Goal: Obtain resource: Obtain resource

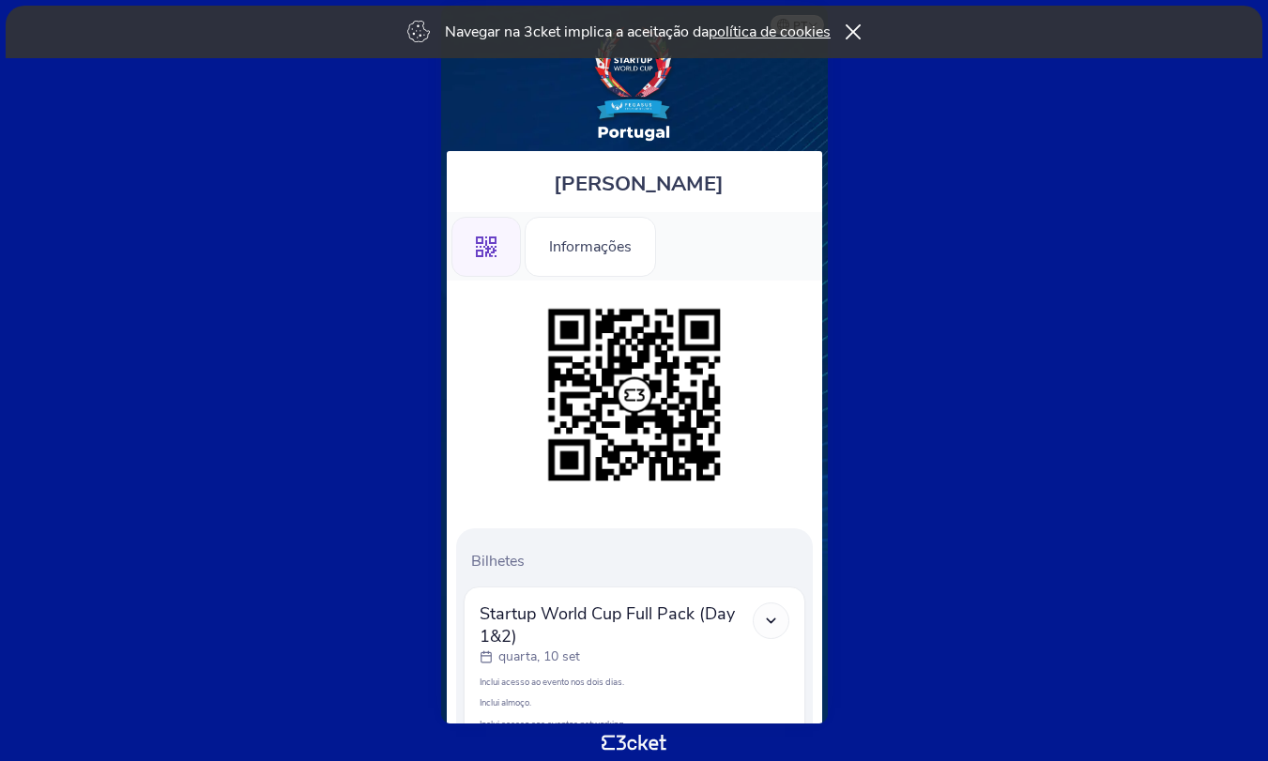
scroll to position [222, 0]
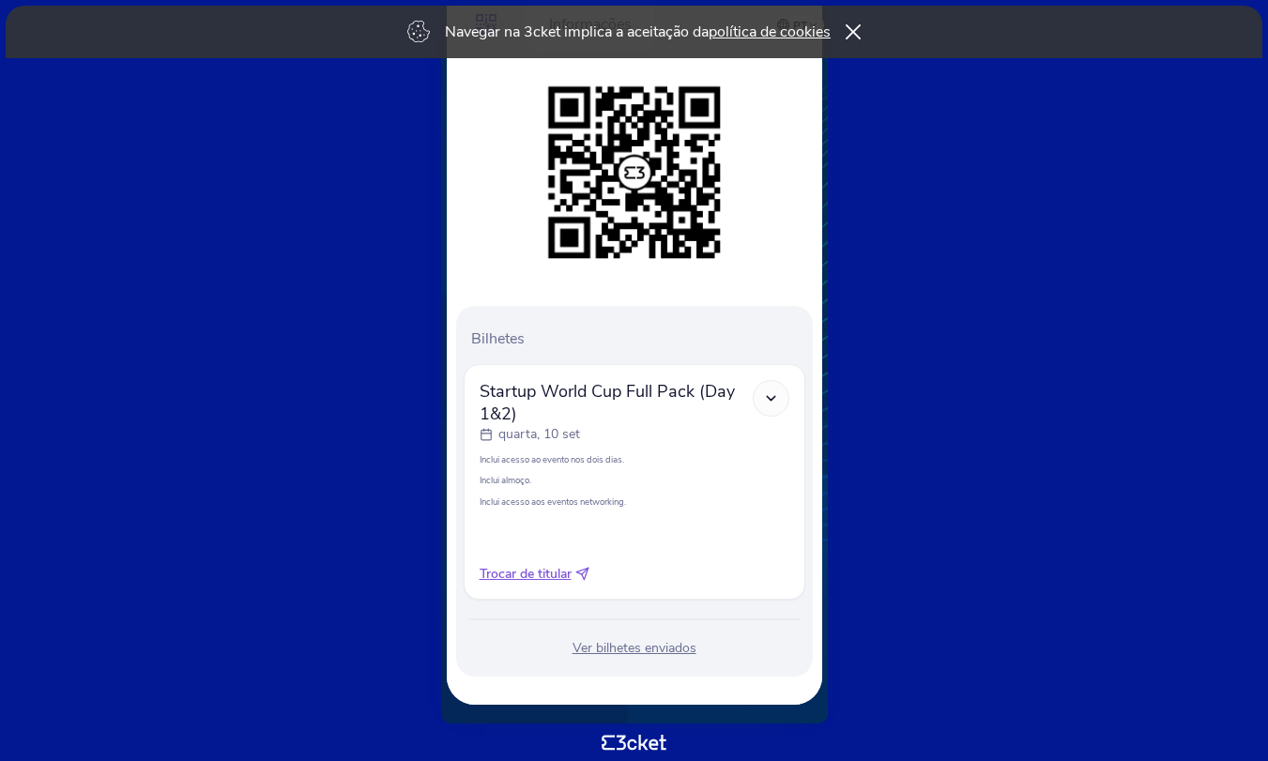
click at [771, 397] on icon at bounding box center [771, 398] width 16 height 16
click at [772, 398] on icon at bounding box center [771, 398] width 16 height 16
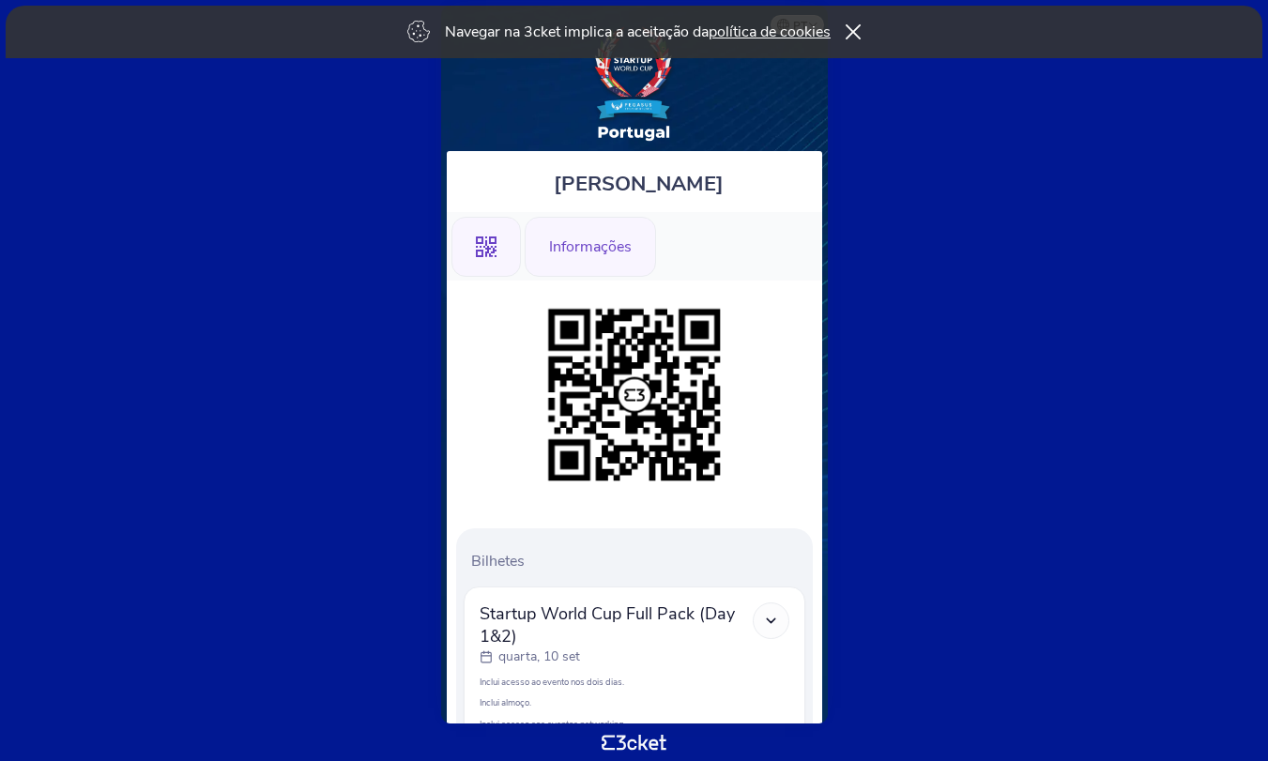
click at [600, 255] on div "Informações" at bounding box center [590, 247] width 131 height 60
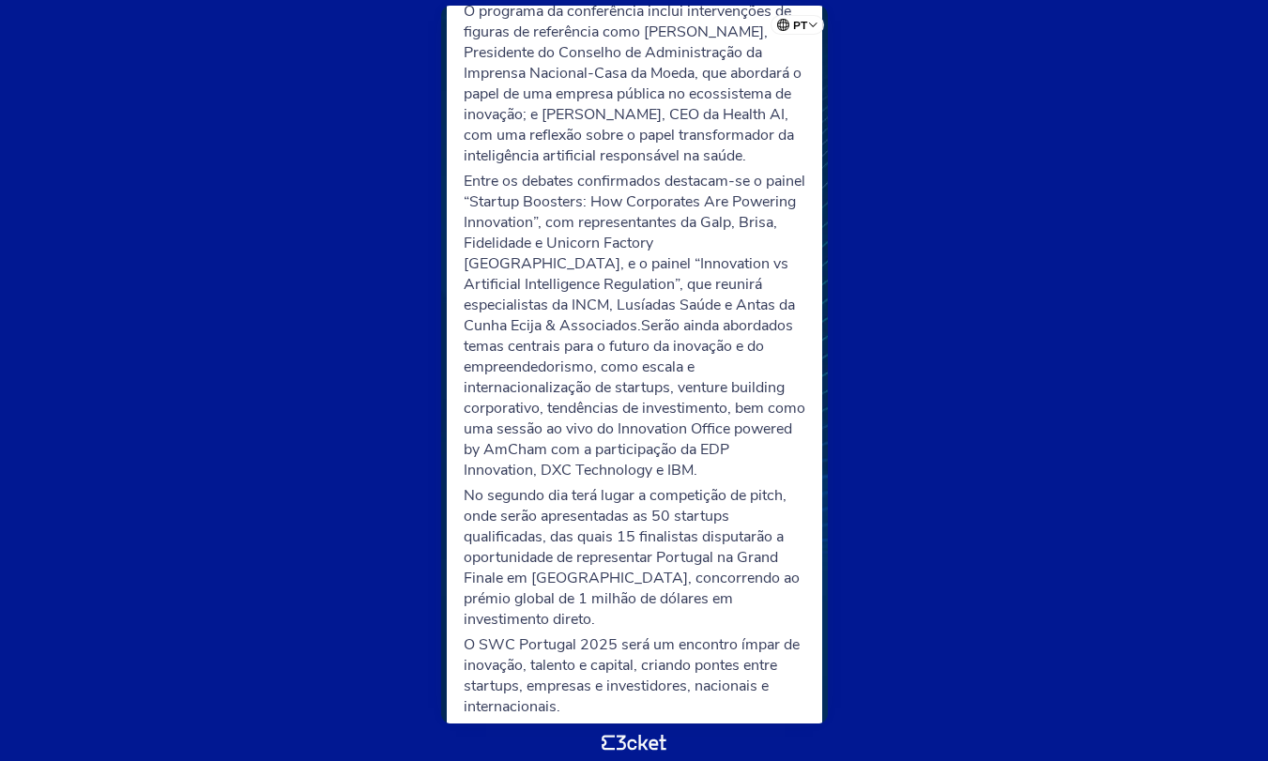
scroll to position [669, 0]
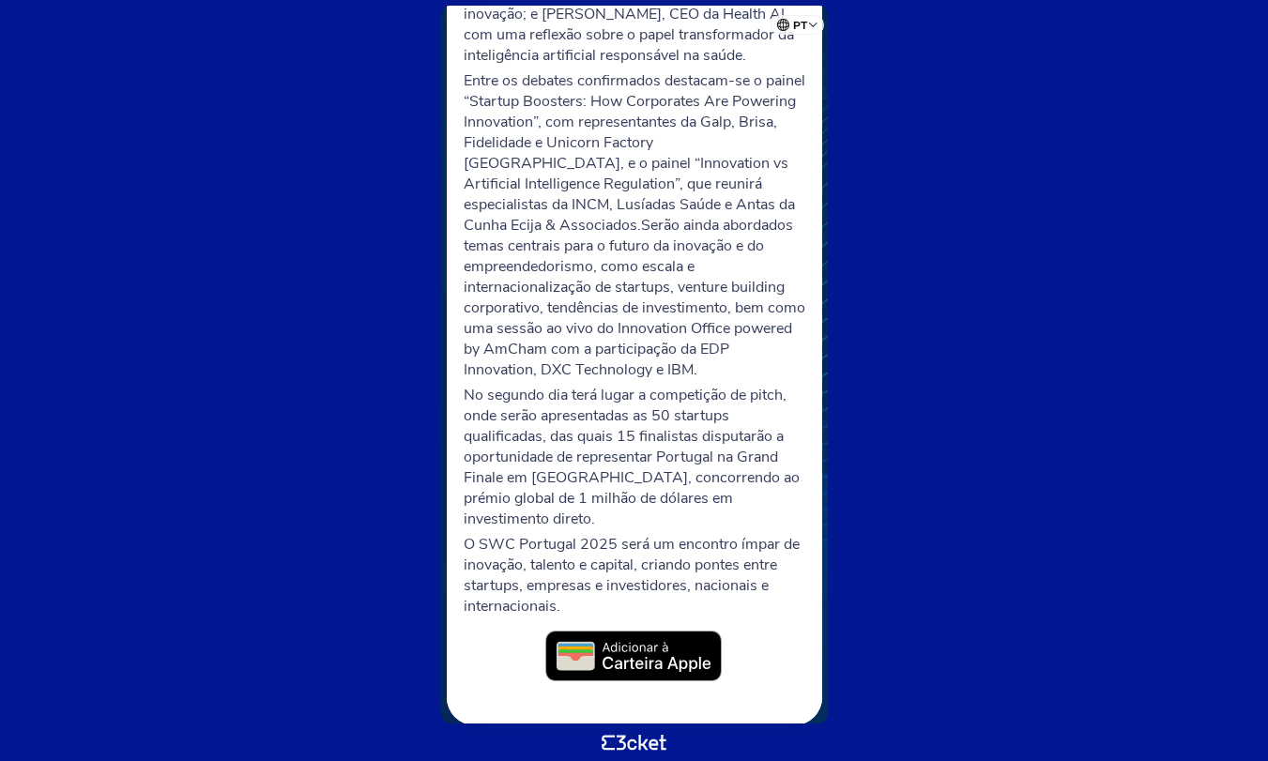
click at [635, 637] on img at bounding box center [634, 657] width 178 height 53
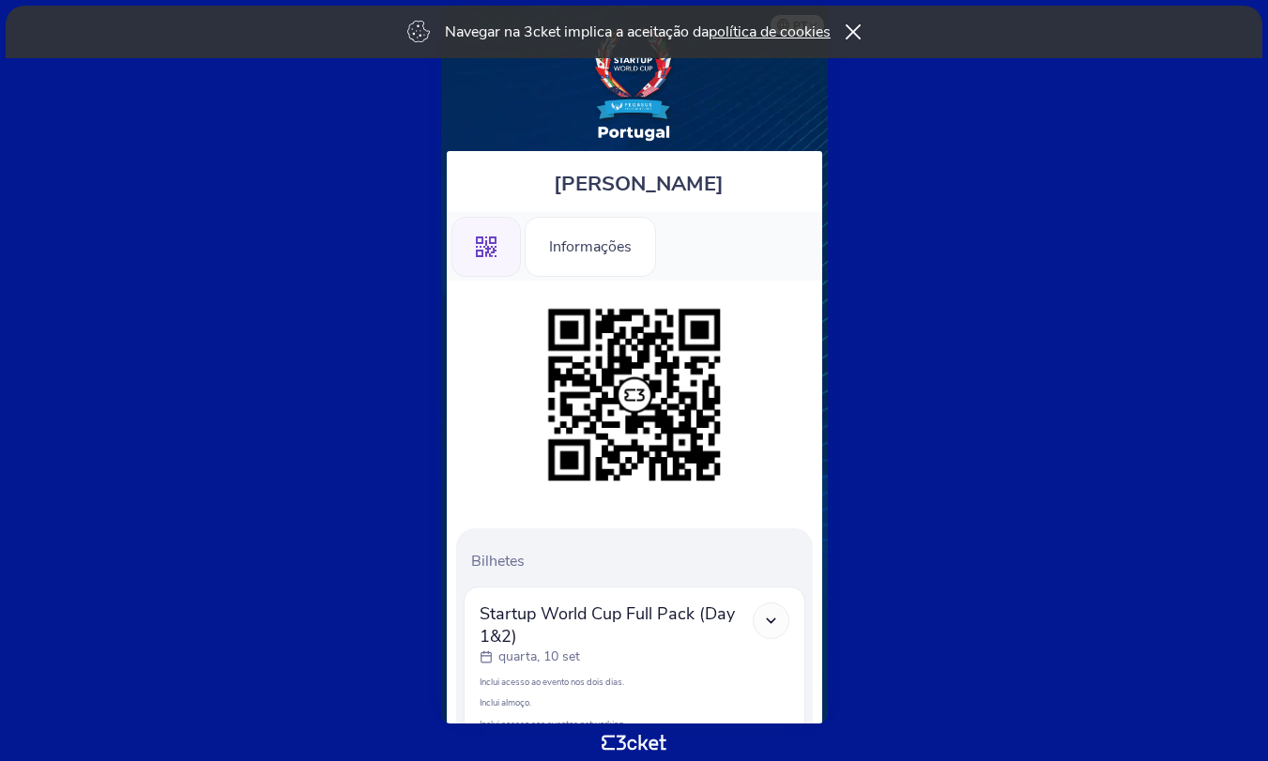
scroll to position [222, 0]
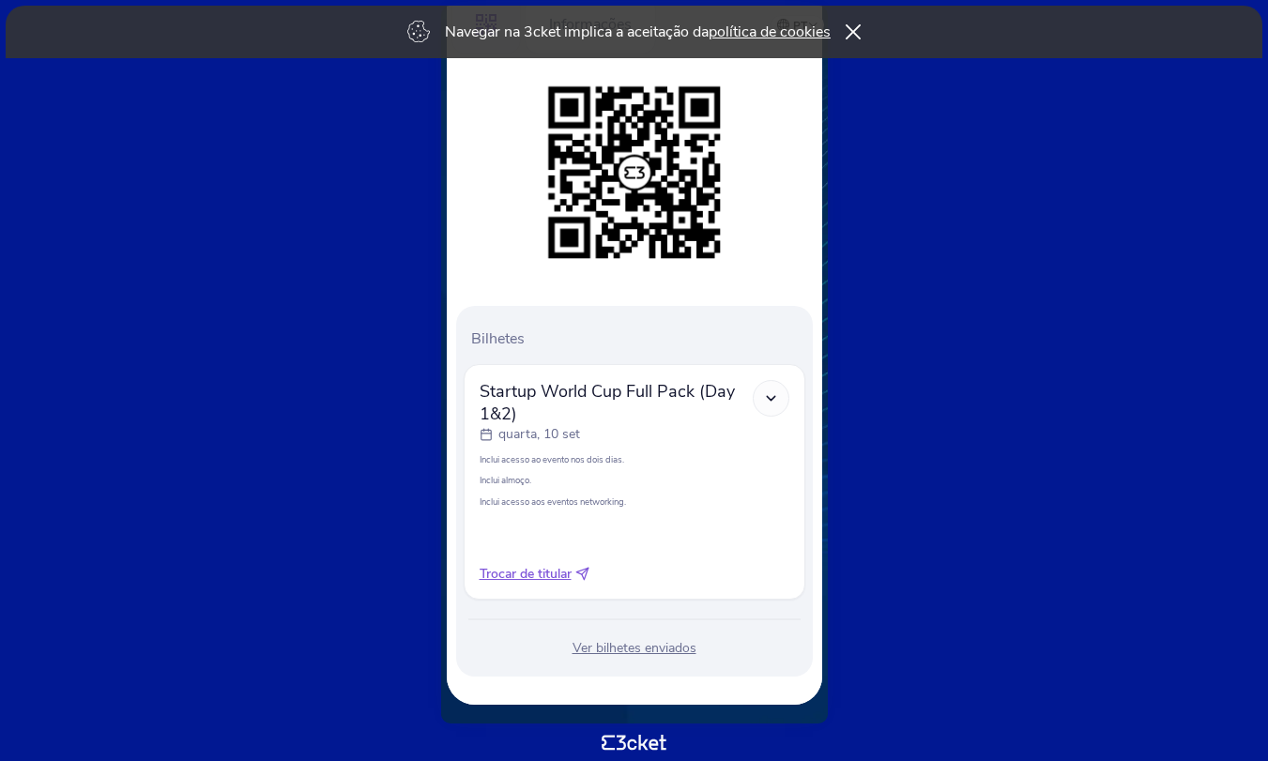
click at [779, 397] on div at bounding box center [771, 398] width 37 height 37
click at [771, 399] on polyline at bounding box center [771, 398] width 8 height 4
click at [766, 404] on icon at bounding box center [771, 398] width 16 height 16
click at [771, 396] on icon at bounding box center [771, 398] width 16 height 16
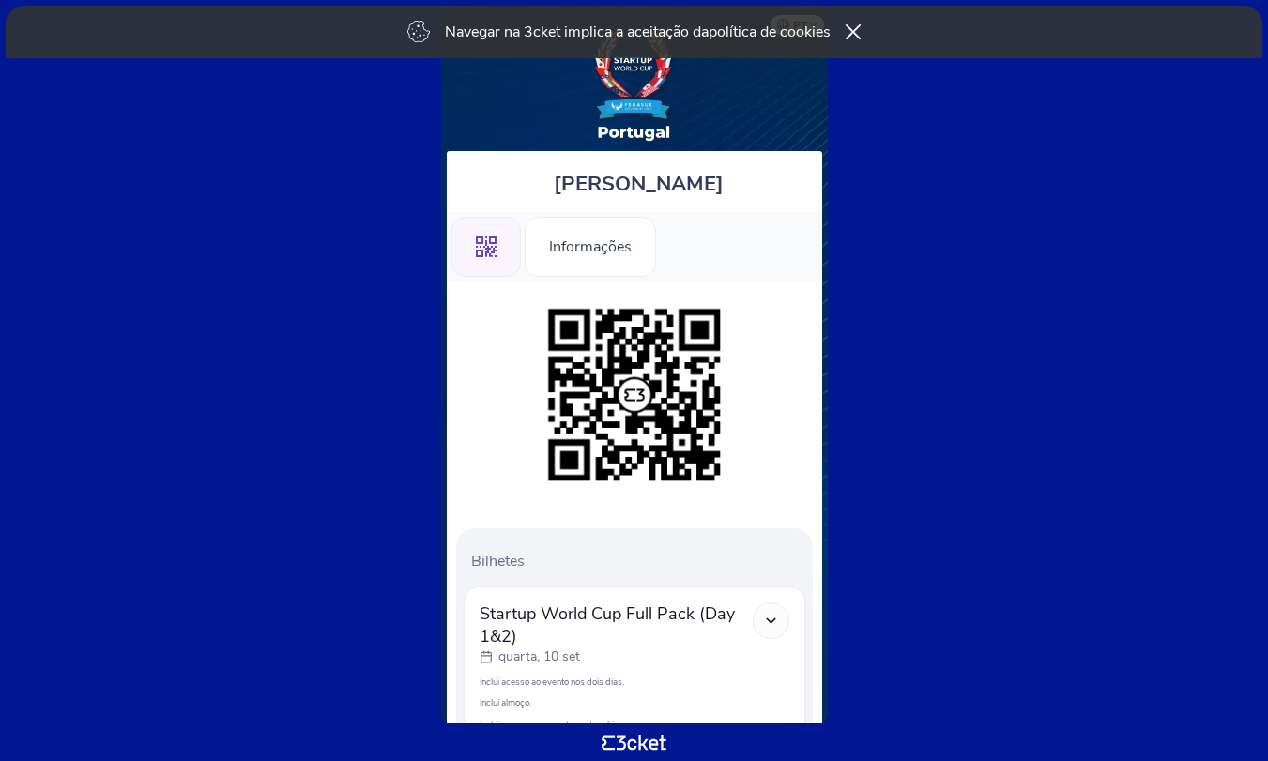
click at [501, 237] on div ".st0{fill-rule:evenodd;clip-rule:evenodd;}" at bounding box center [485, 247] width 69 height 60
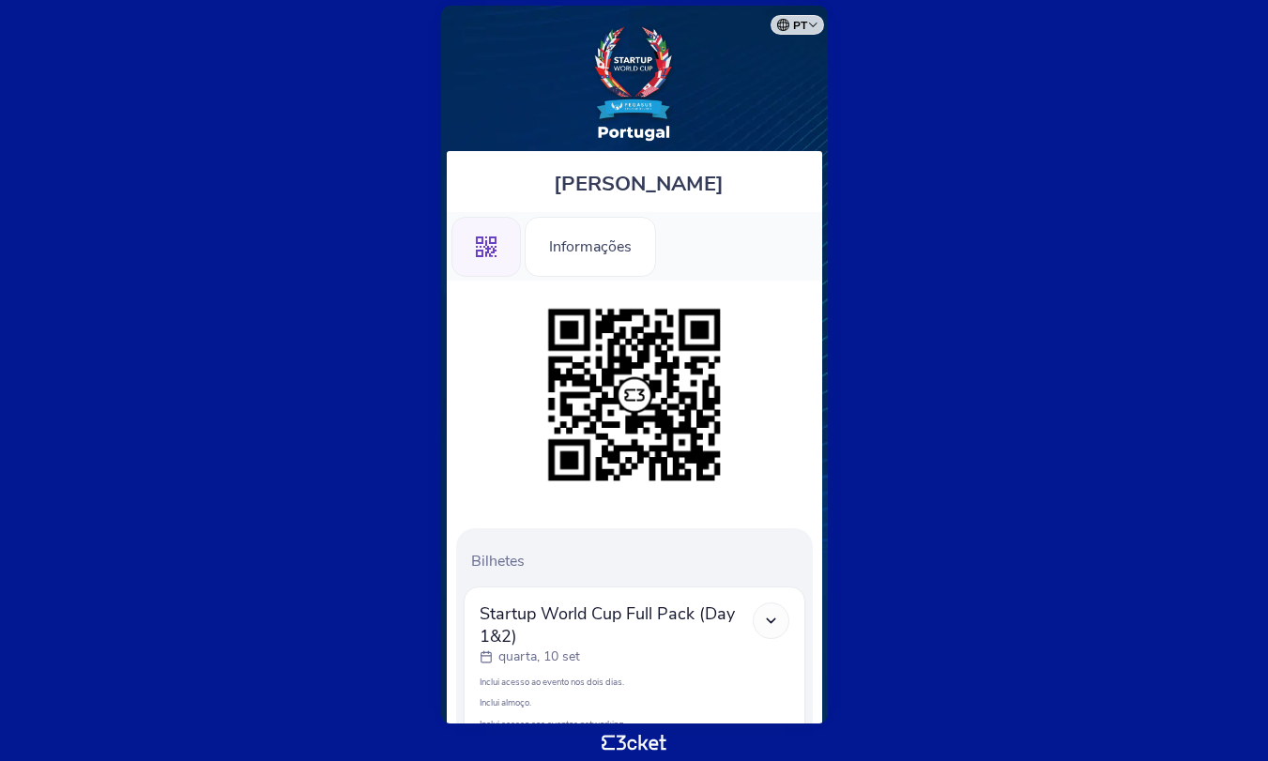
click at [568, 250] on div "Informações" at bounding box center [590, 247] width 131 height 60
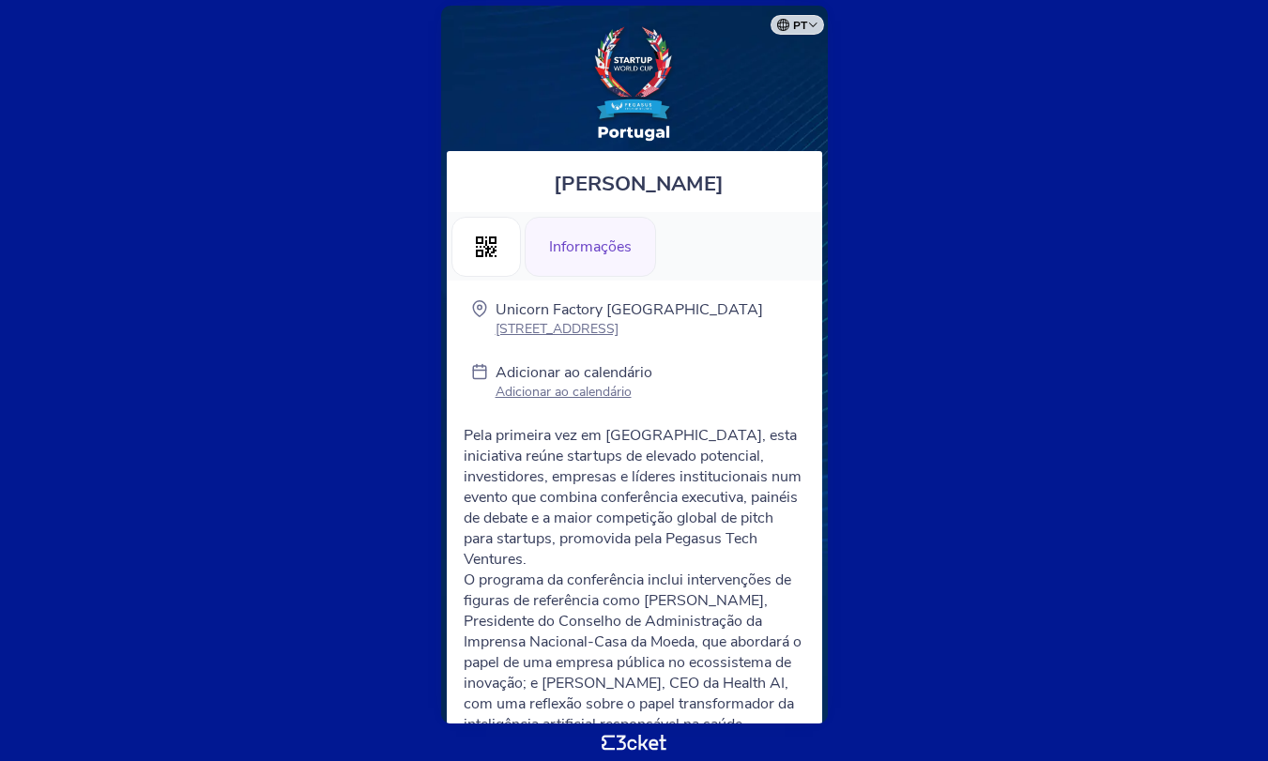
click at [564, 392] on p "Adicionar ao calendário" at bounding box center [574, 392] width 157 height 18
